Goal: Information Seeking & Learning: Find specific fact

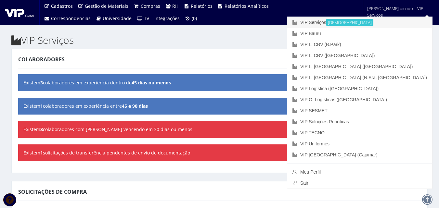
click at [378, 24] on link "VIP Serviços Ativa" at bounding box center [359, 22] width 145 height 11
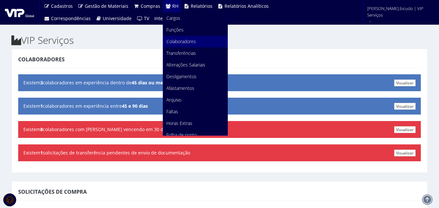
click at [184, 40] on span "Colaboradores" at bounding box center [181, 41] width 30 height 6
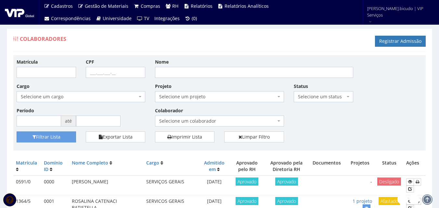
click at [174, 121] on span "Selecione um colaborador" at bounding box center [217, 121] width 116 height 7
click at [182, 70] on input "Nome" at bounding box center [254, 72] width 198 height 11
type input "alexandre vieira"
click at [17, 132] on button "Filtrar Lista" at bounding box center [47, 137] width 60 height 11
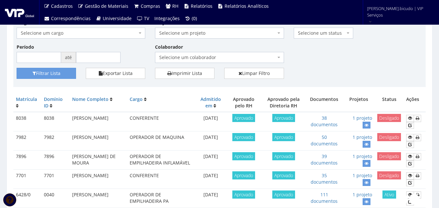
scroll to position [65, 0]
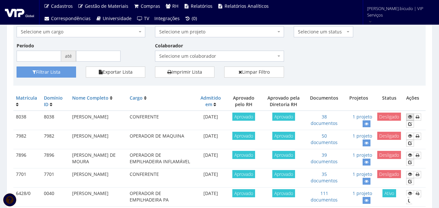
click at [411, 118] on icon at bounding box center [410, 117] width 4 height 5
click at [412, 119] on icon at bounding box center [410, 117] width 4 height 5
click at [408, 119] on link at bounding box center [410, 117] width 8 height 7
click at [366, 122] on icon at bounding box center [367, 124] width 4 height 5
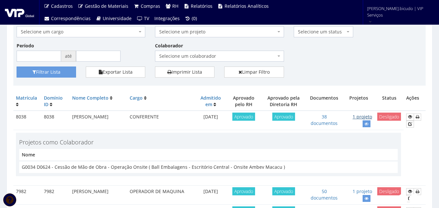
click at [364, 117] on link "1 projeto" at bounding box center [363, 117] width 20 height 6
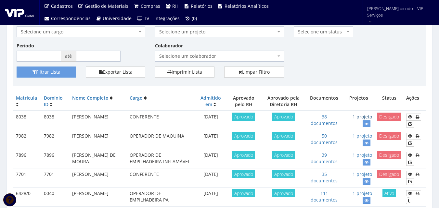
click at [364, 117] on link "1 projeto" at bounding box center [363, 117] width 20 height 6
